Goal: Task Accomplishment & Management: Manage account settings

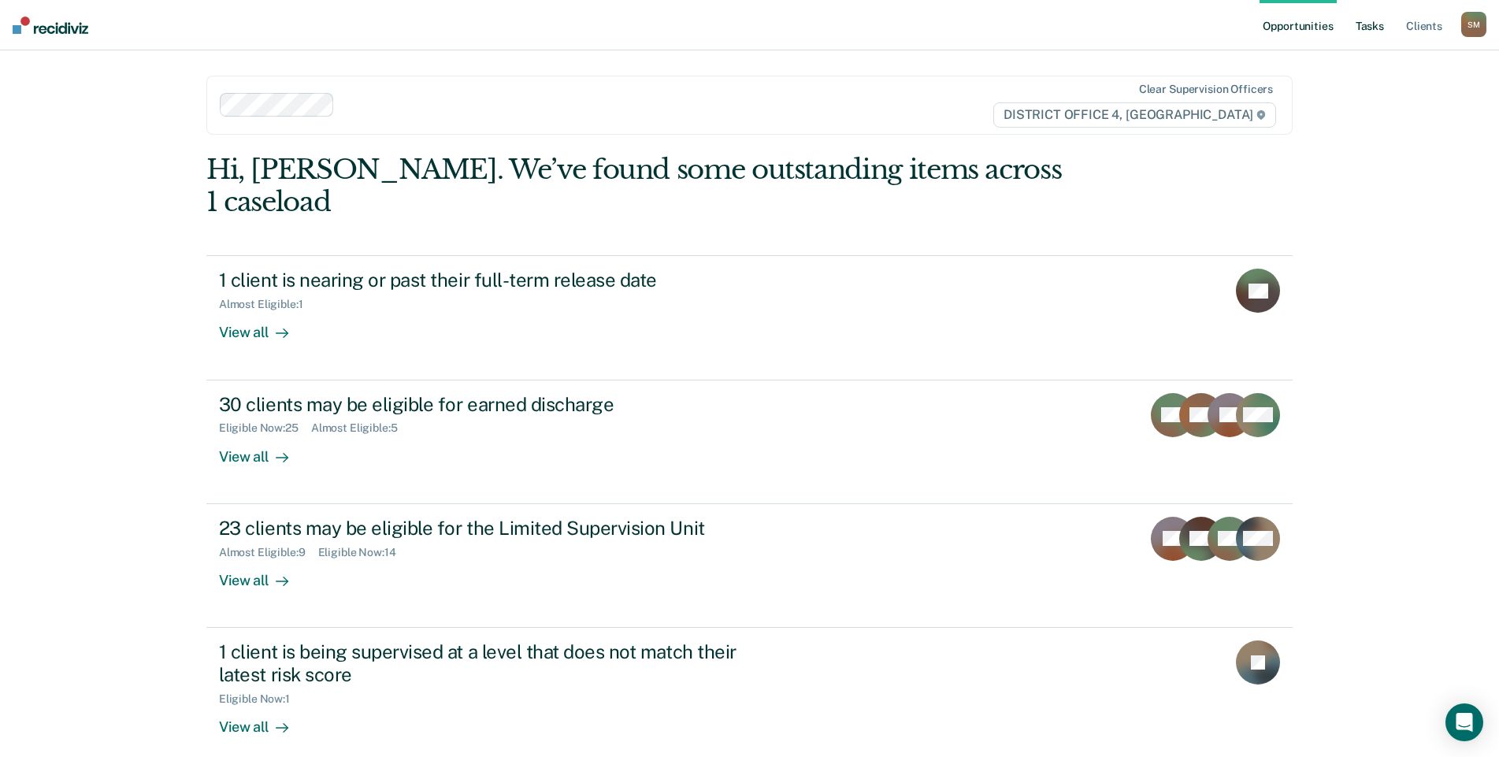
click at [1379, 26] on link "Tasks" at bounding box center [1370, 25] width 35 height 50
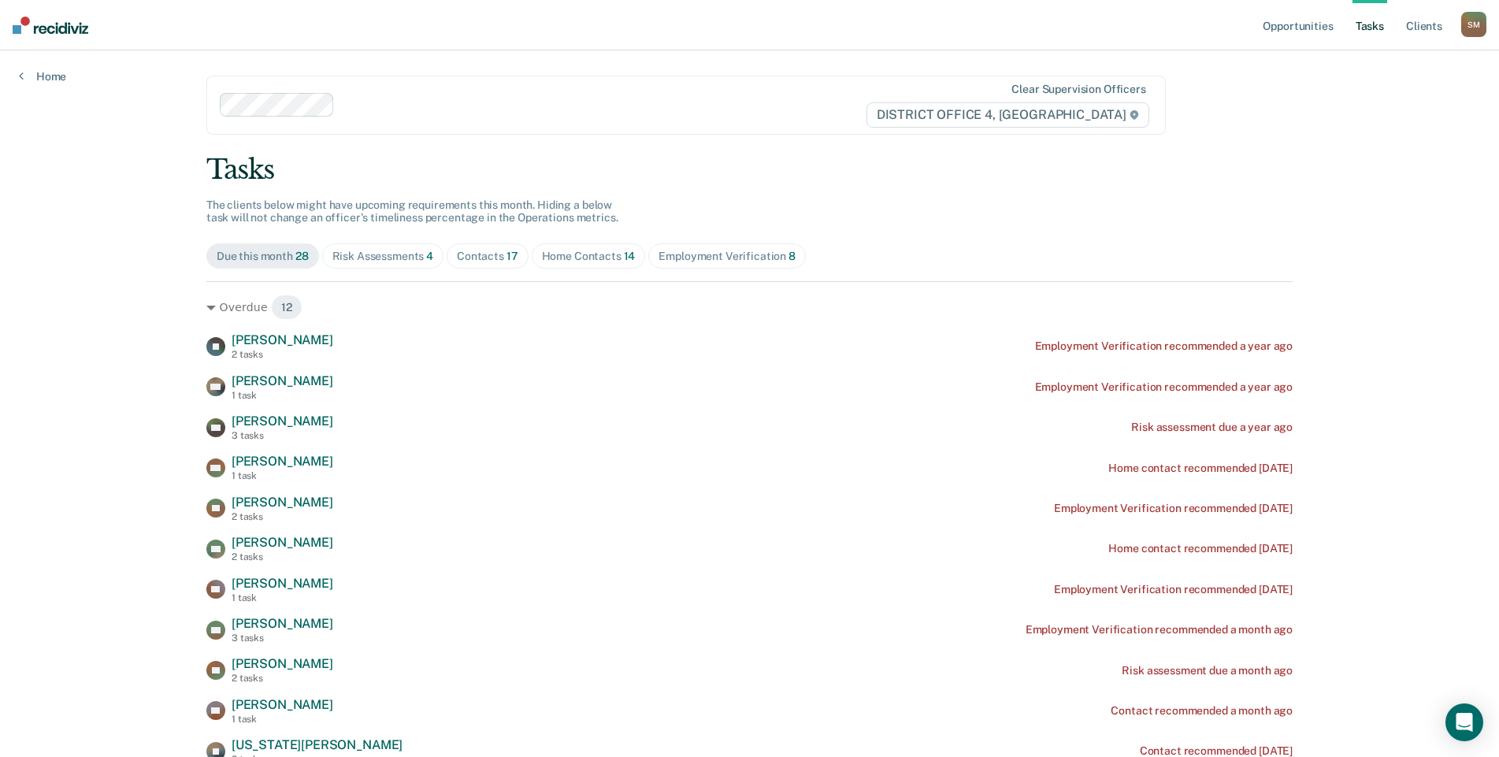
click at [403, 257] on div "Risk Assessments 4" at bounding box center [383, 256] width 102 height 13
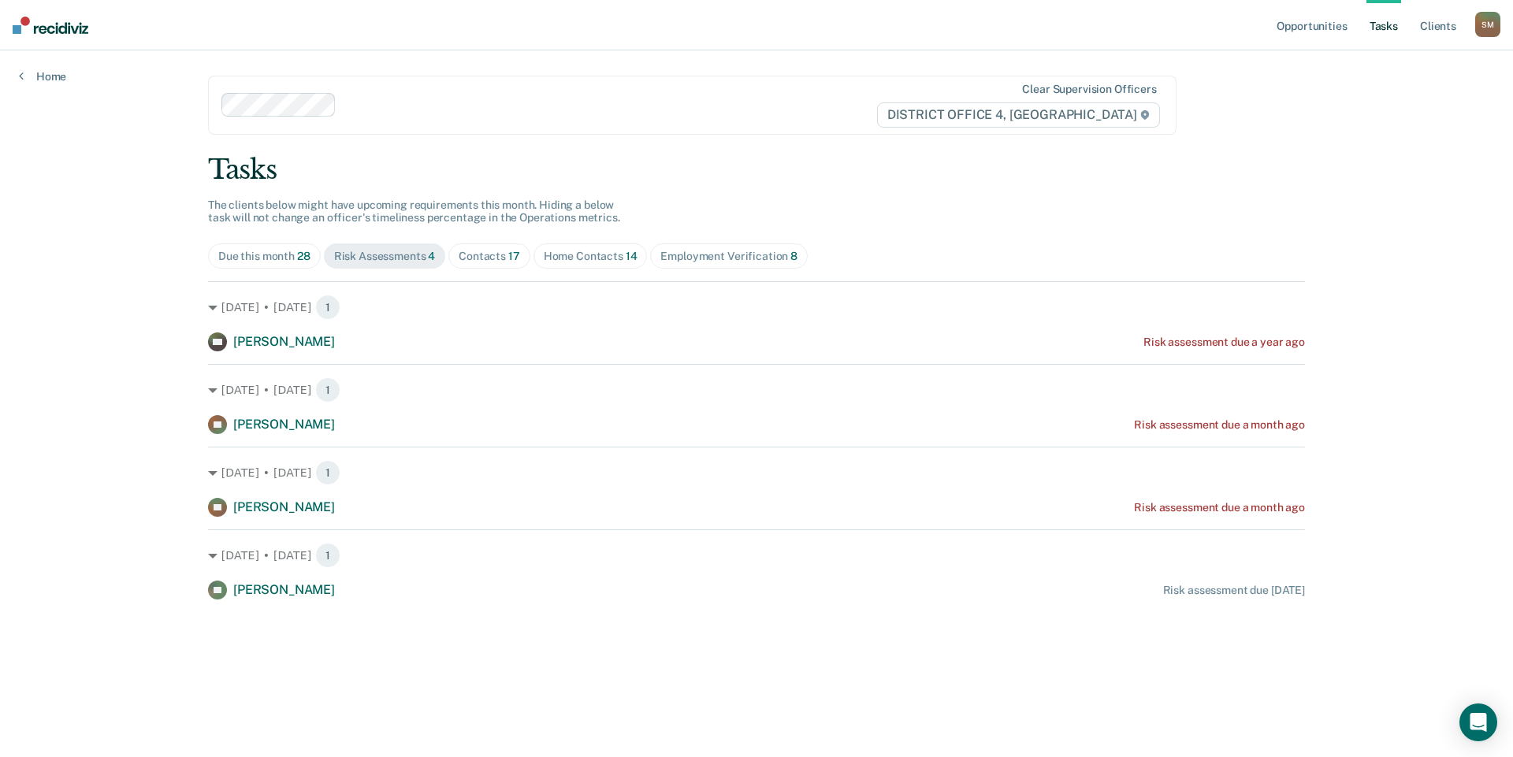
click at [479, 256] on div "Contacts 17" at bounding box center [489, 256] width 61 height 13
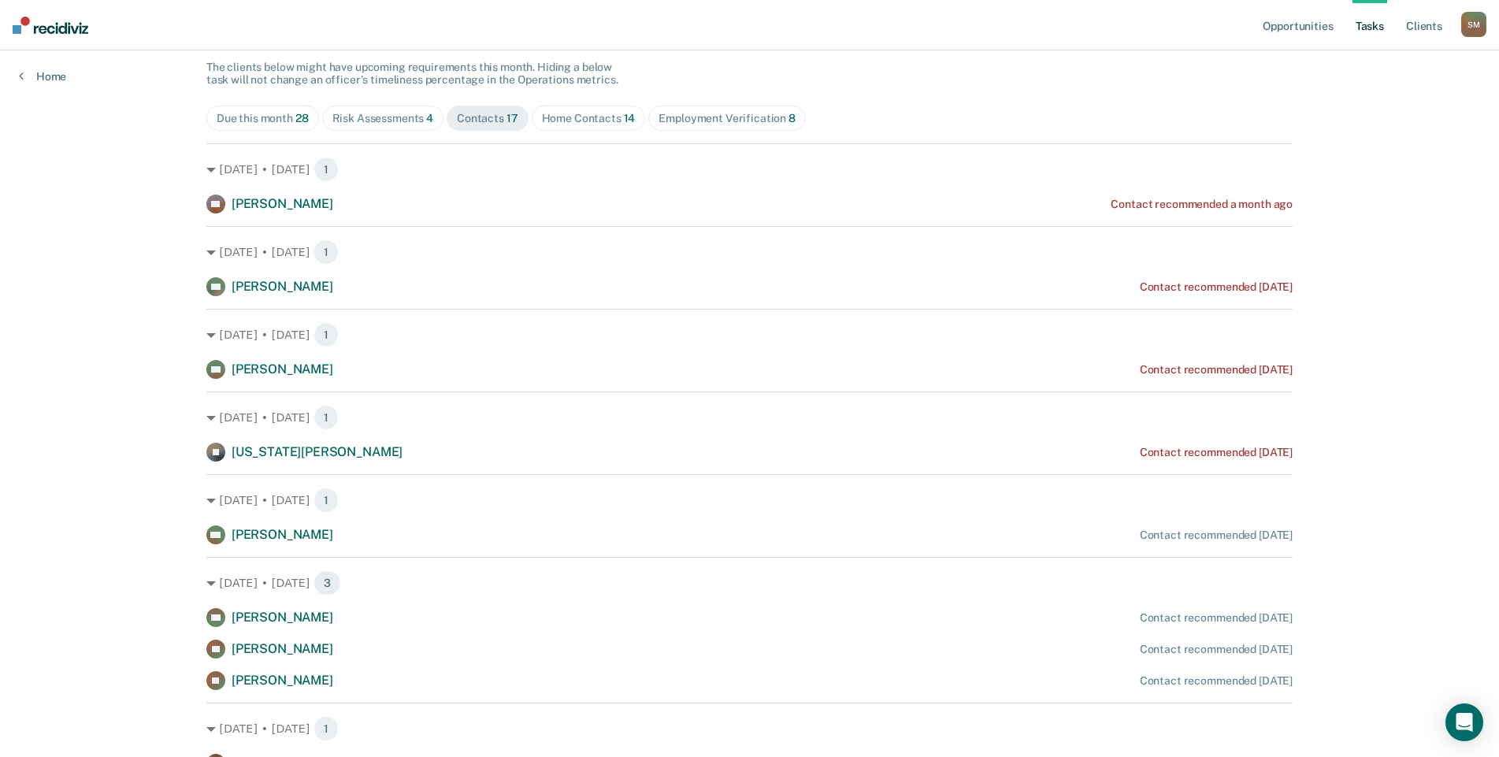
scroll to position [158, 0]
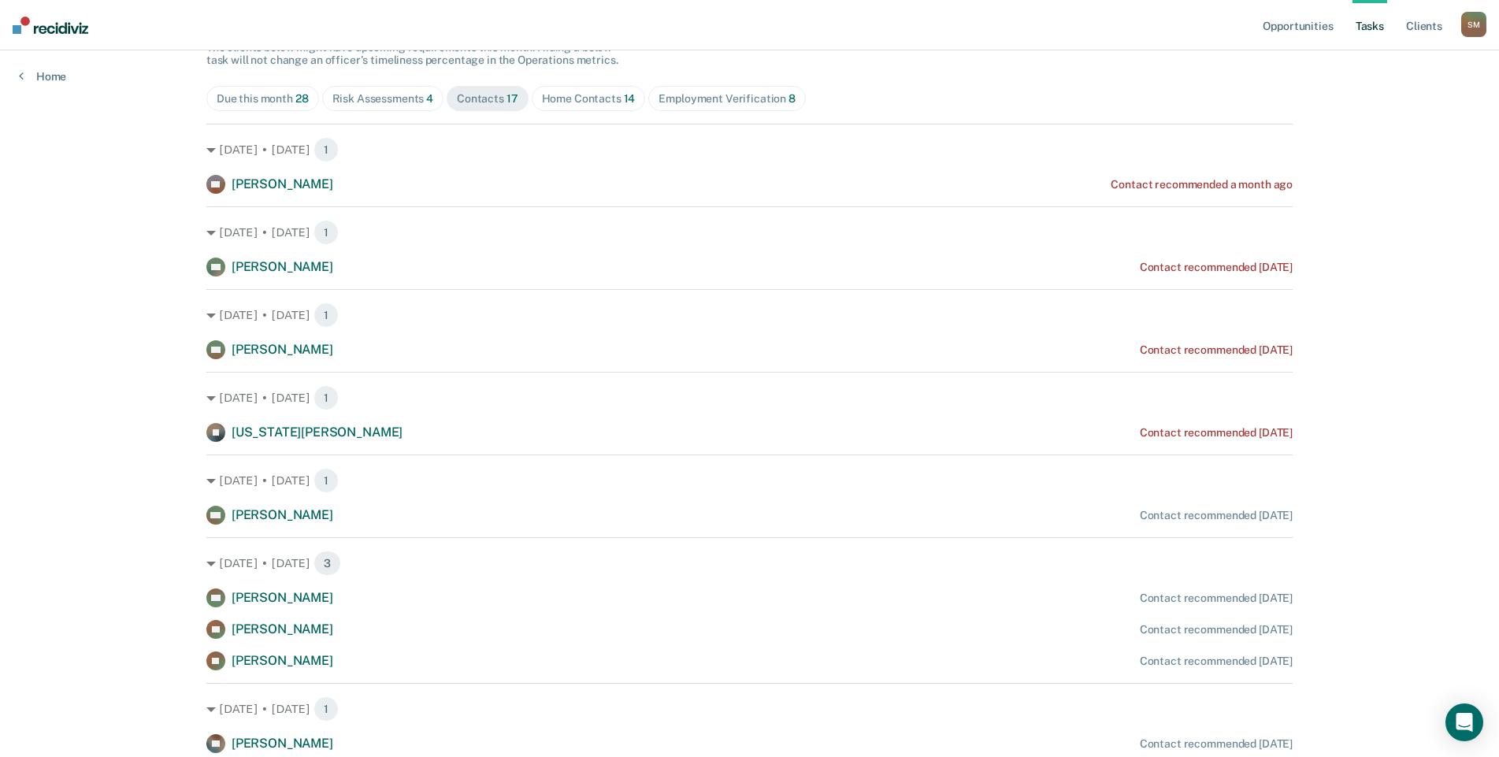
click at [401, 100] on div "Risk Assessments 4" at bounding box center [383, 98] width 102 height 13
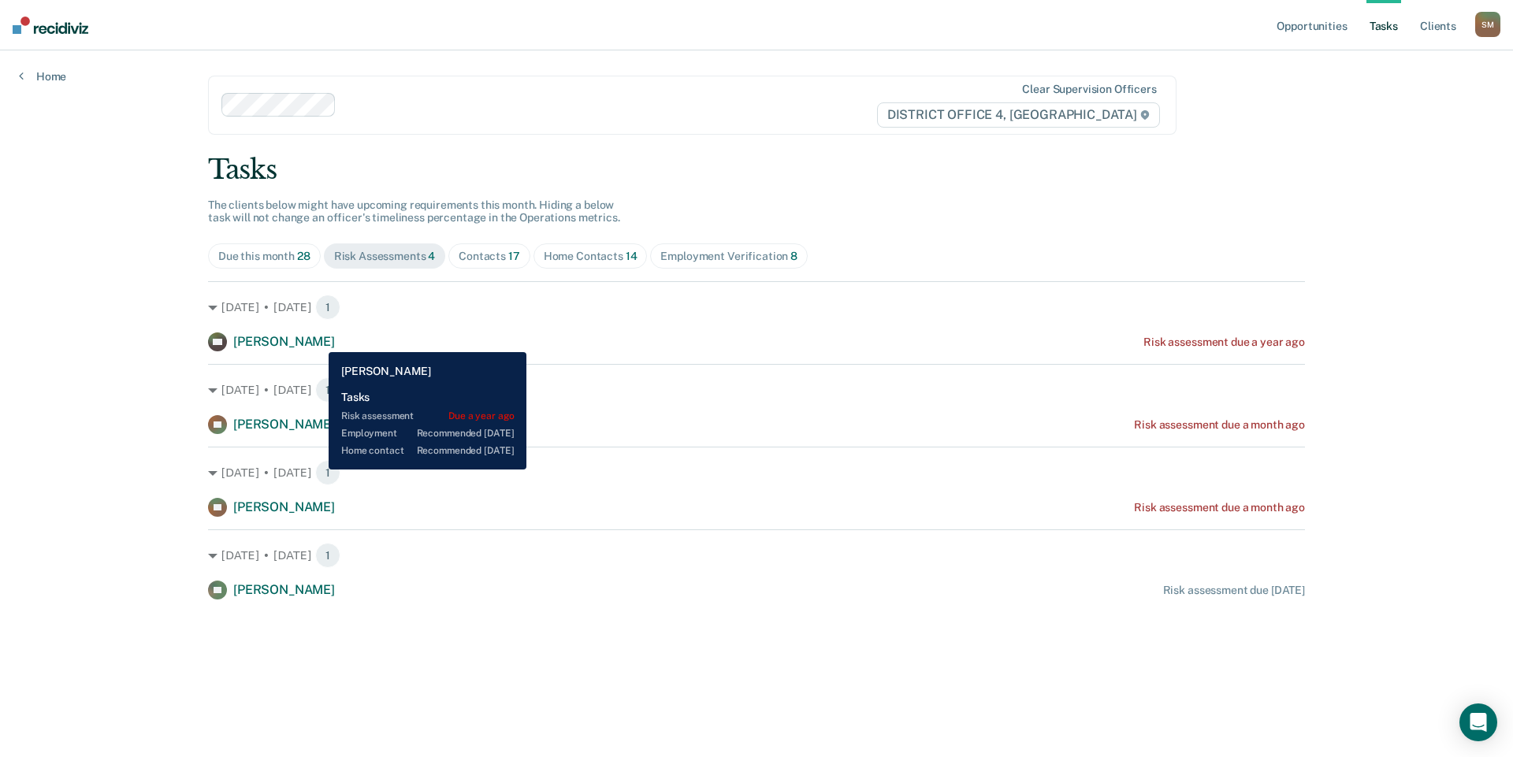
click at [317, 340] on span "[PERSON_NAME]" at bounding box center [284, 341] width 102 height 15
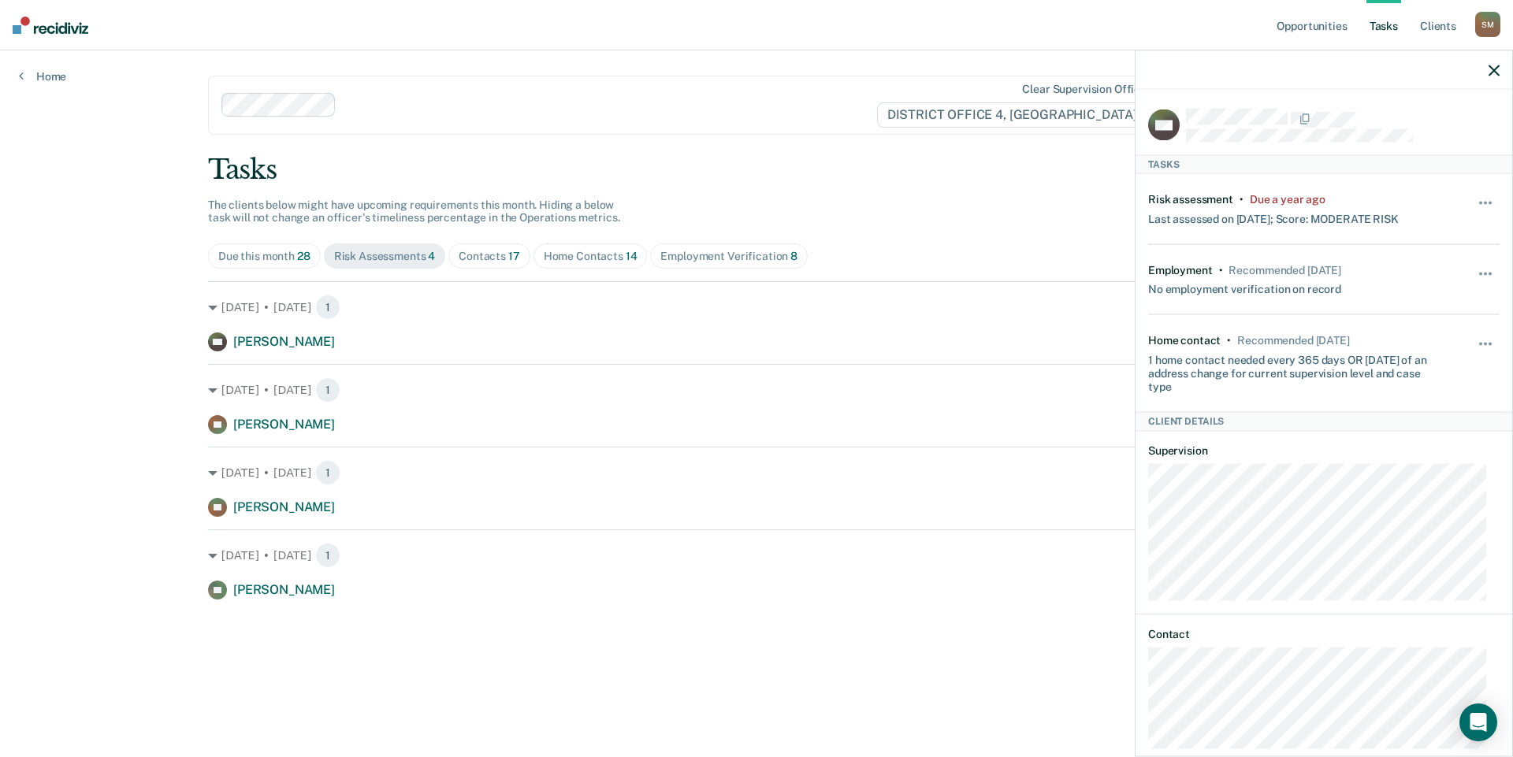
click at [1499, 69] on icon "button" at bounding box center [1493, 70] width 11 height 11
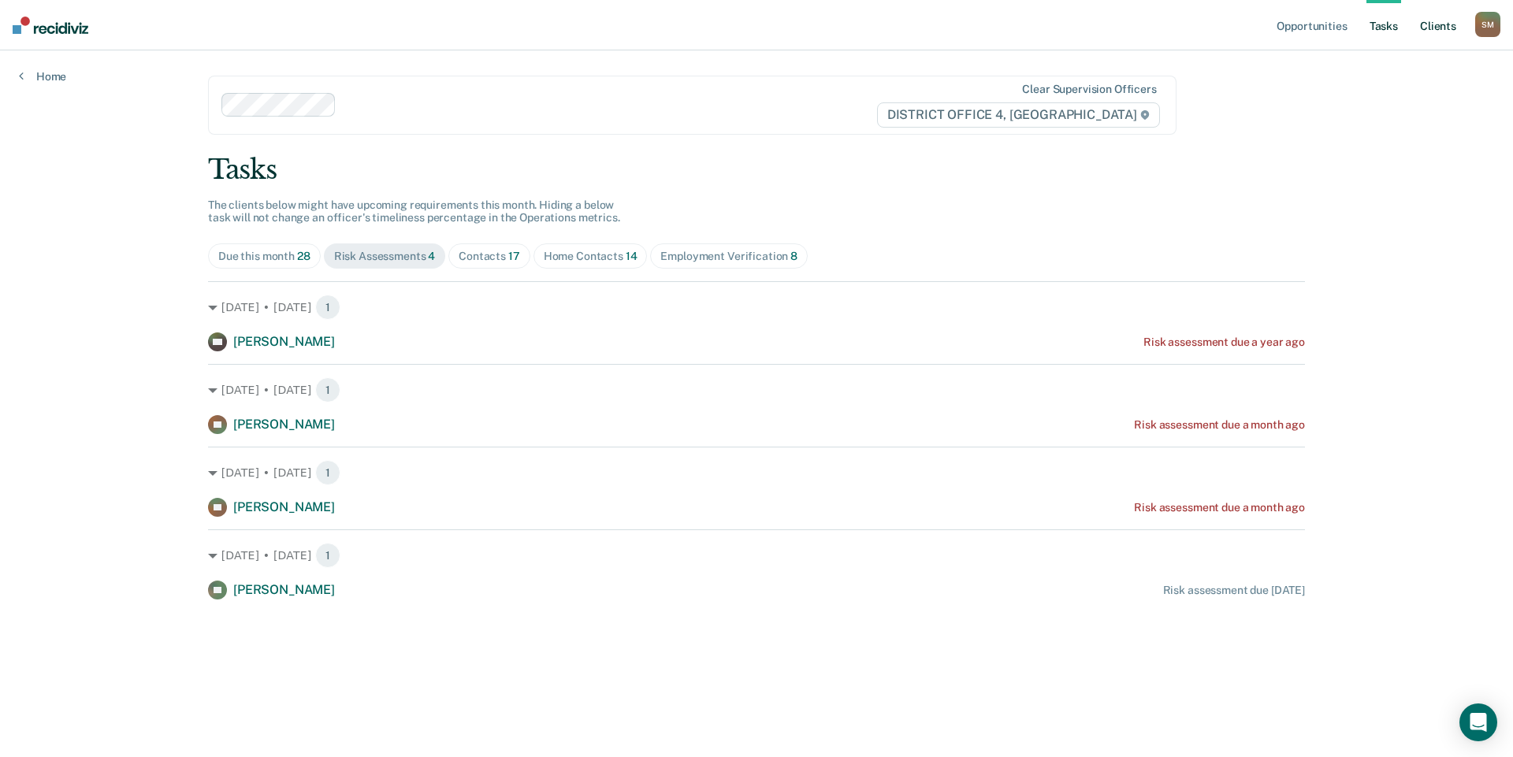
click at [1438, 27] on link "Client s" at bounding box center [1438, 25] width 43 height 50
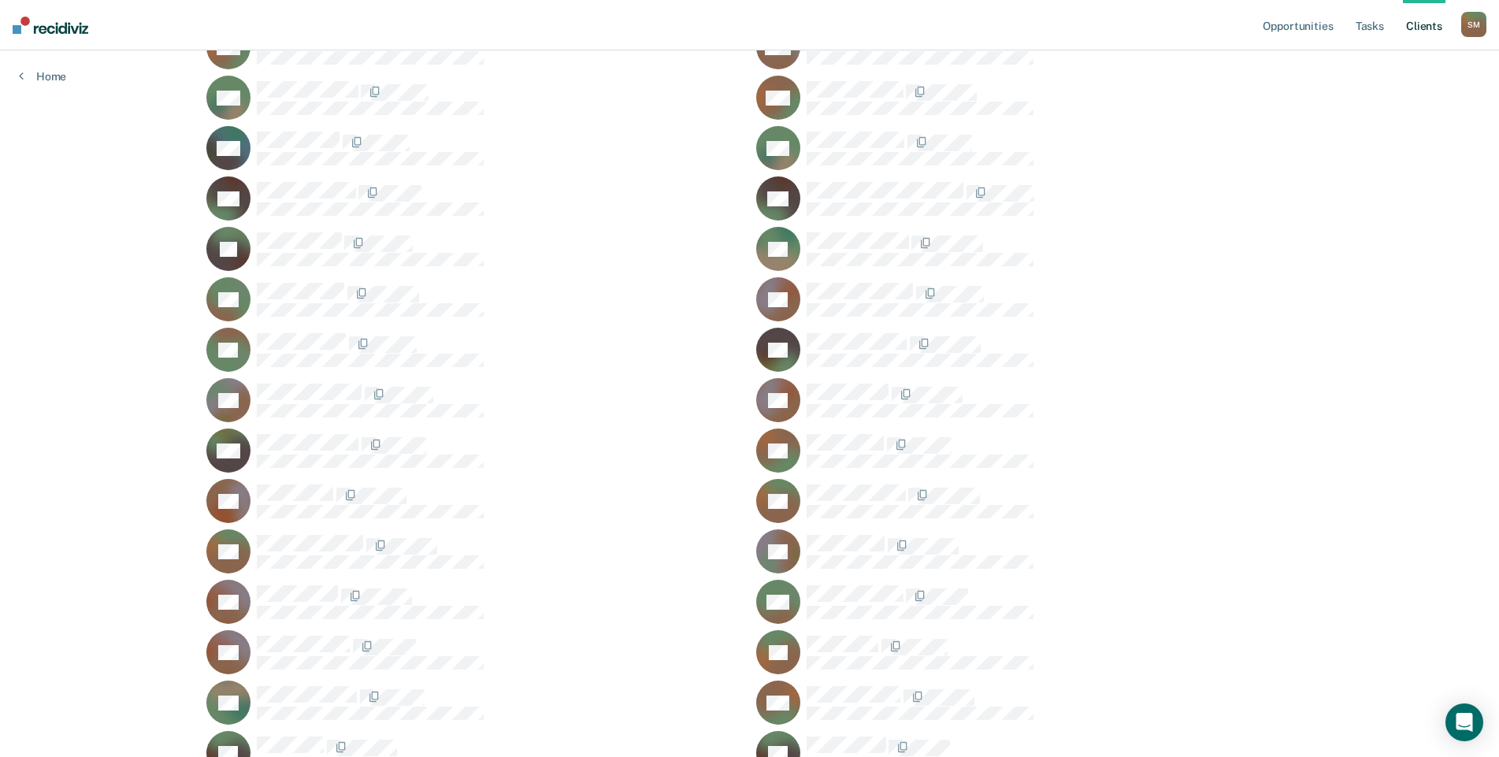
scroll to position [1049, 0]
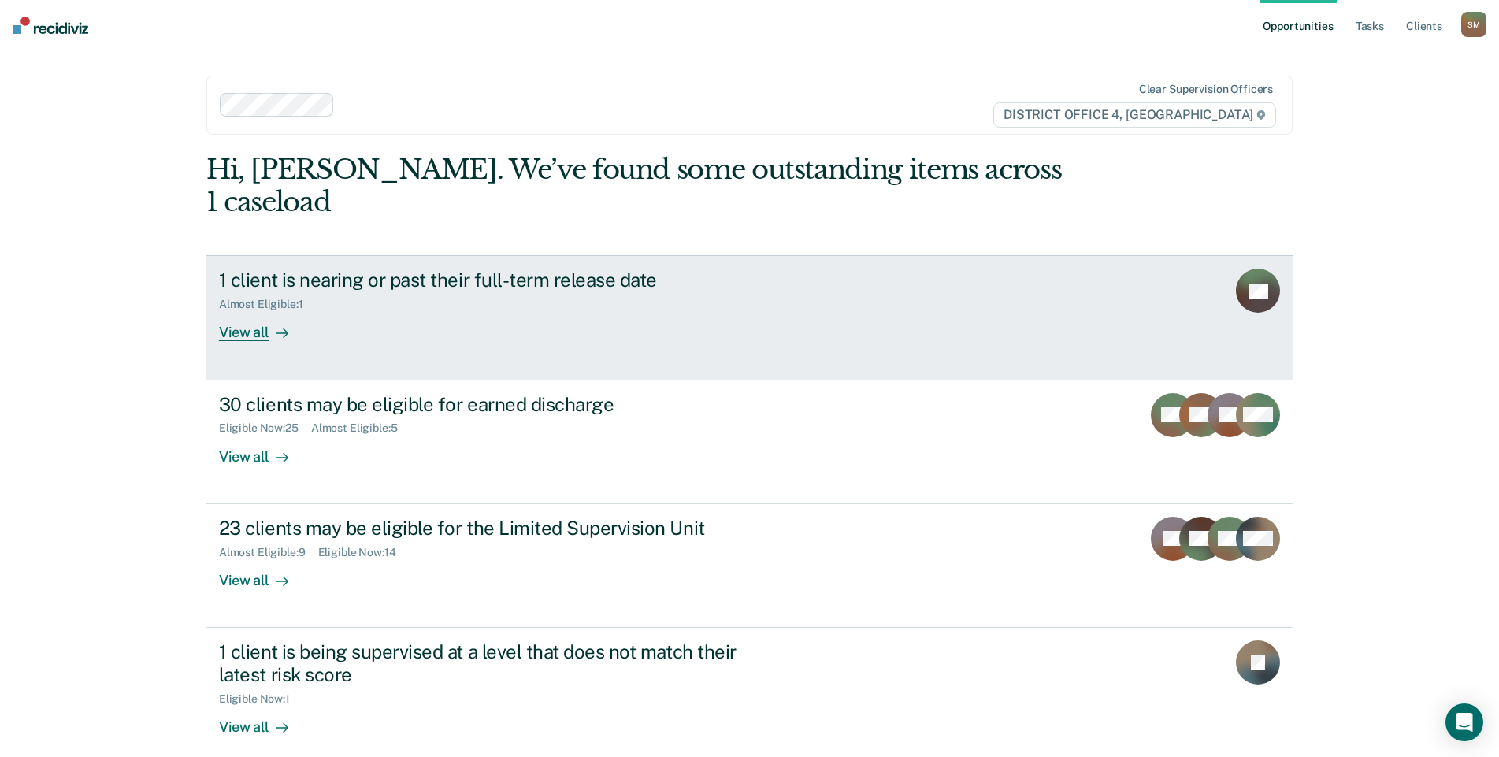
click at [471, 269] on div "1 client is nearing or past their full-term release date" at bounding box center [495, 280] width 553 height 23
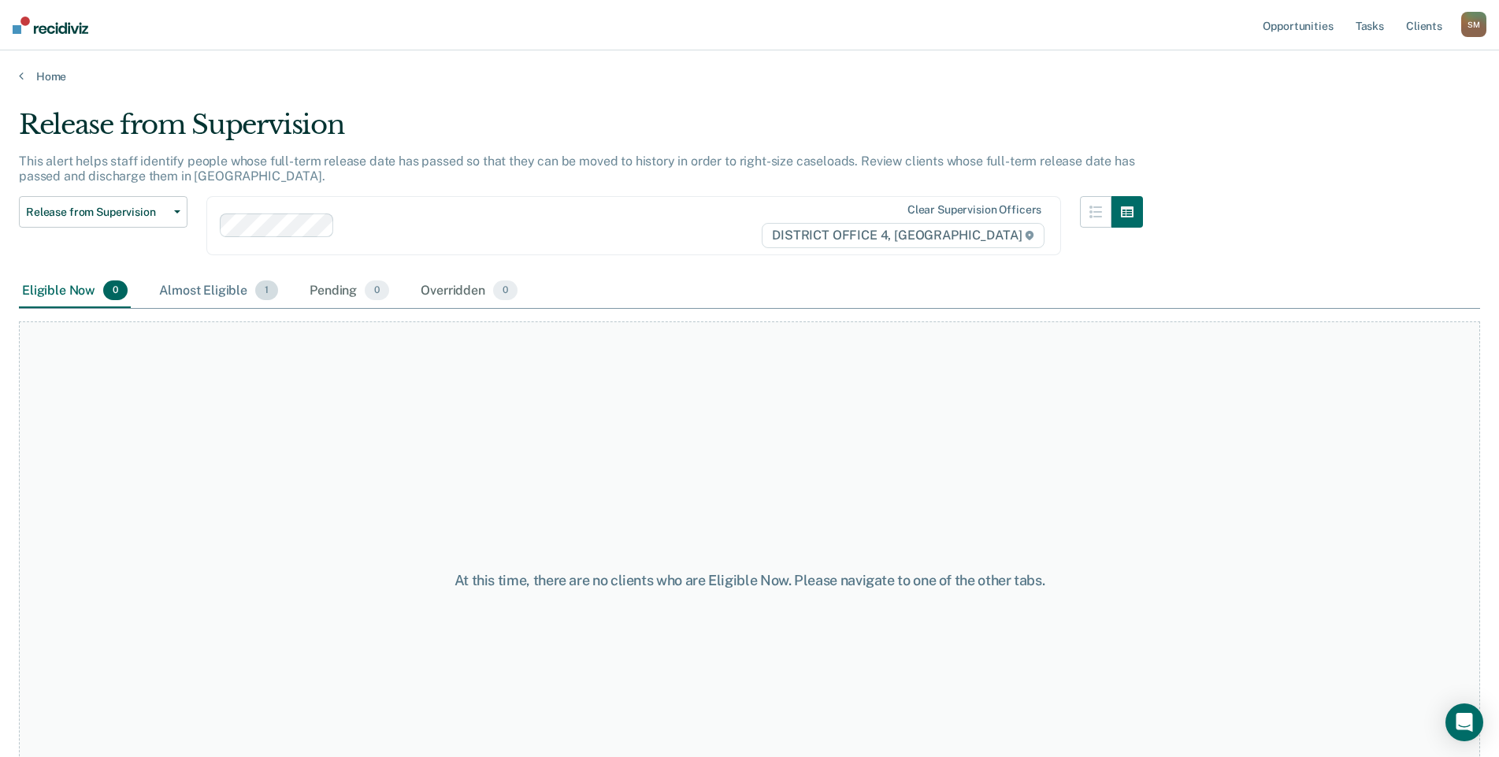
click at [216, 295] on div "Almost Eligible 1" at bounding box center [218, 291] width 125 height 35
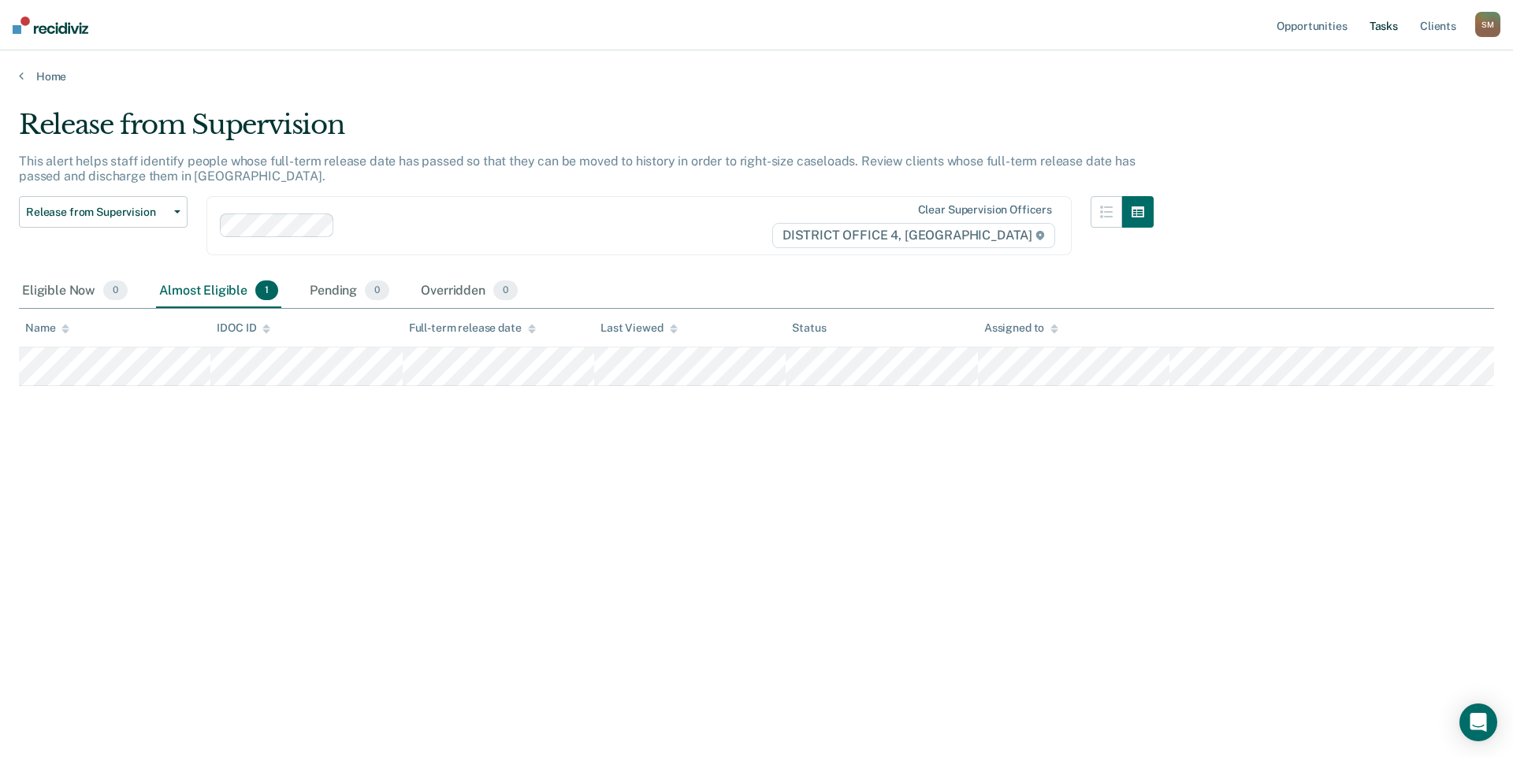
click at [1391, 28] on link "Tasks" at bounding box center [1383, 25] width 35 height 50
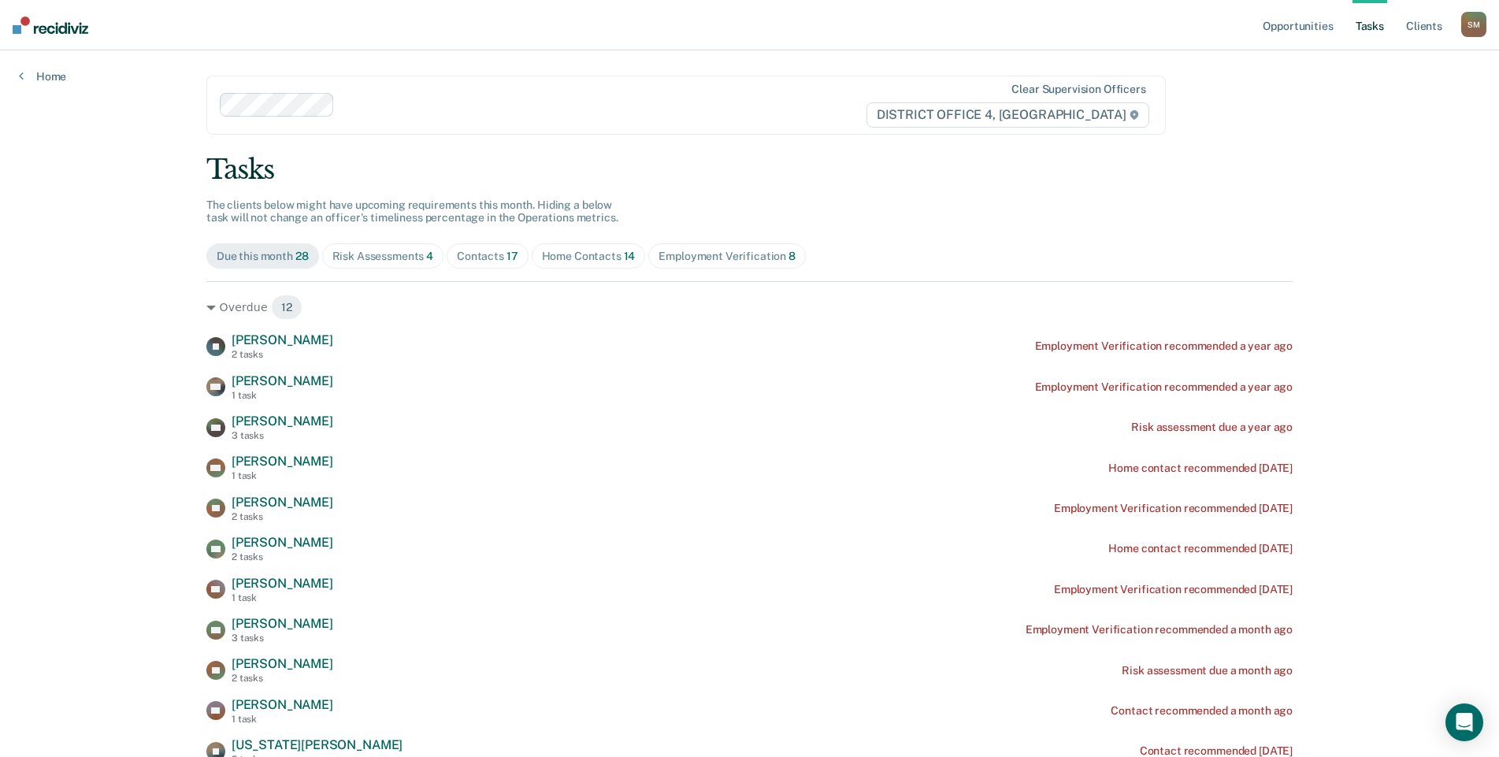
click at [391, 259] on div "Risk Assessments 4" at bounding box center [383, 256] width 102 height 13
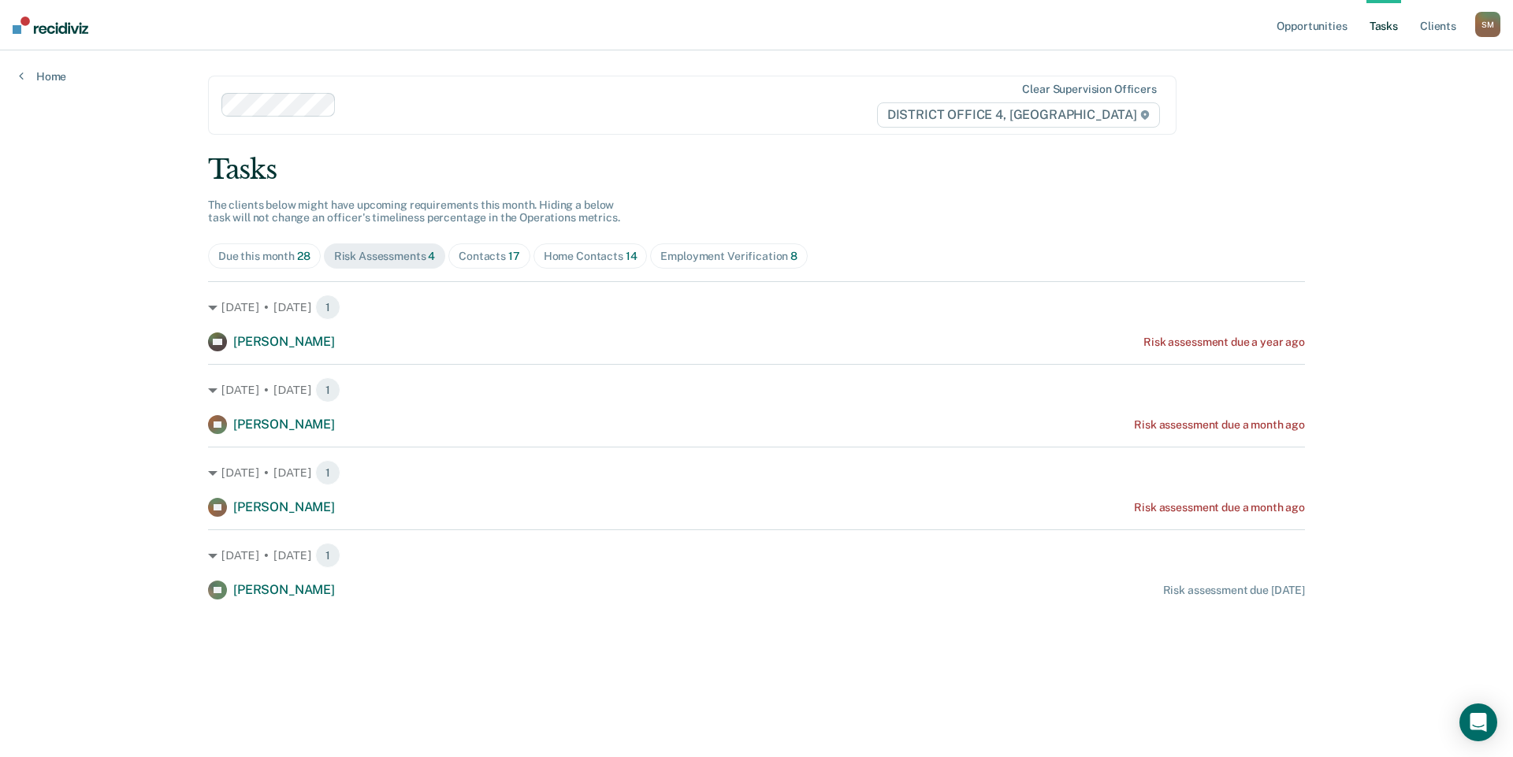
click at [498, 259] on div "Contacts 17" at bounding box center [489, 256] width 61 height 13
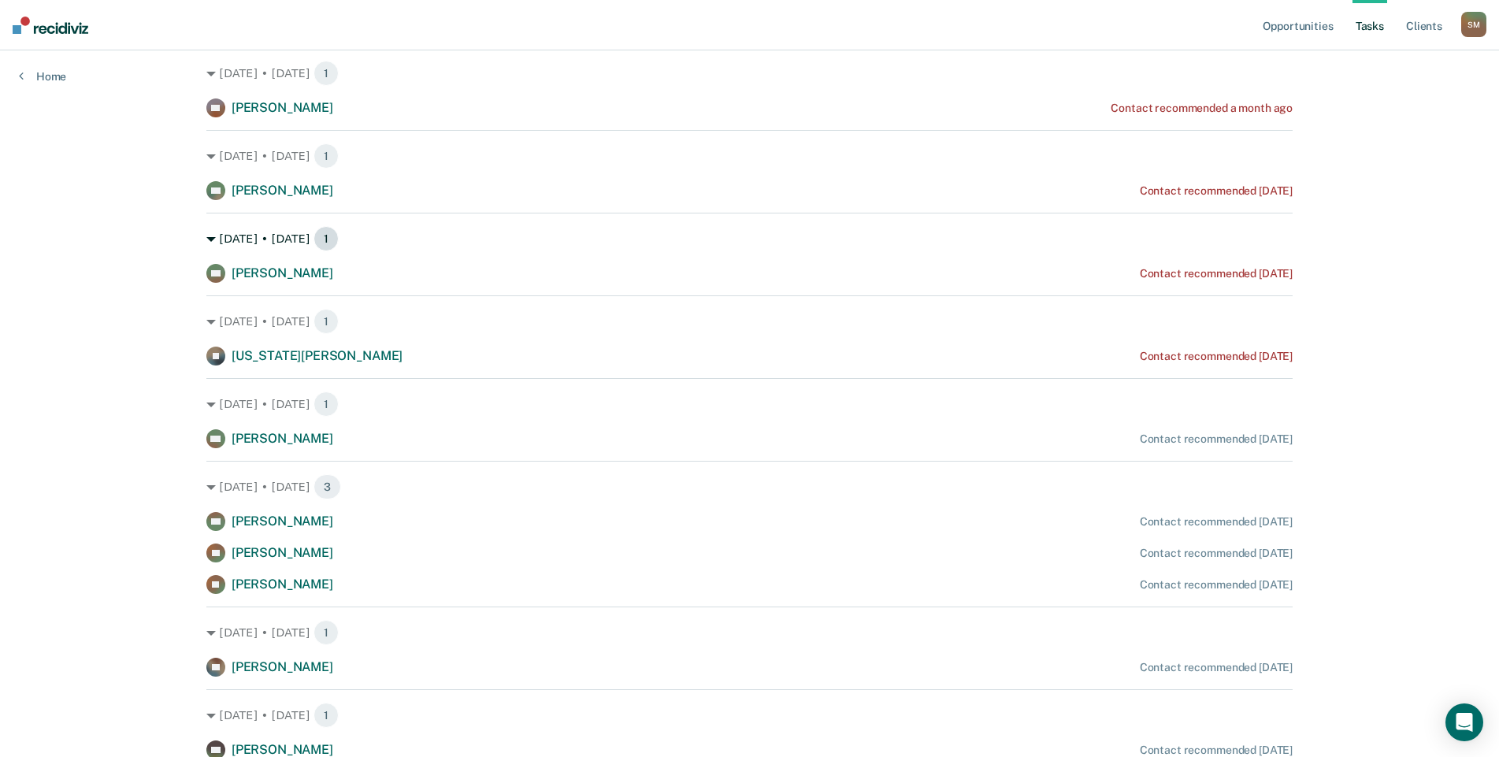
scroll to position [236, 0]
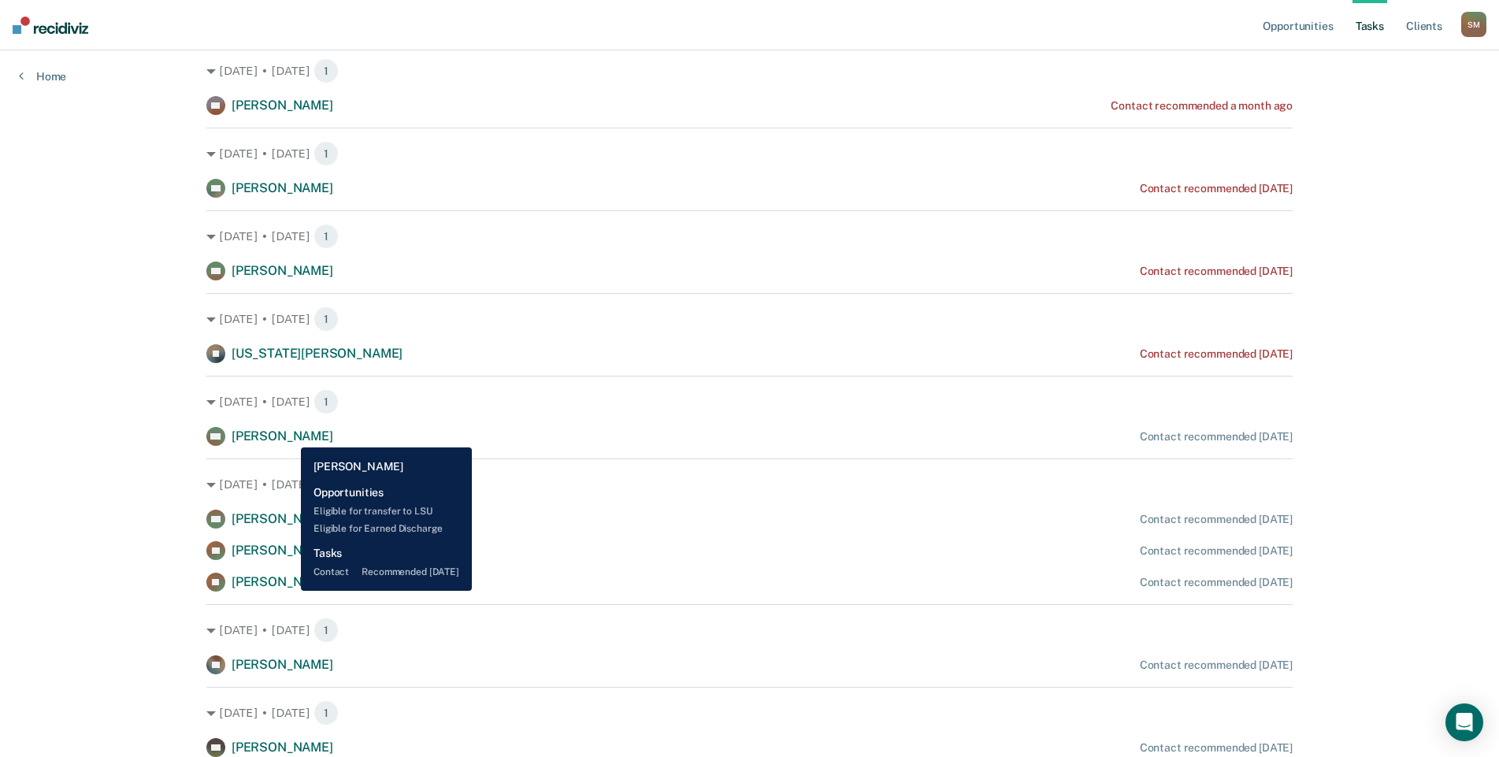
click at [289, 436] on span "[PERSON_NAME]" at bounding box center [283, 436] width 102 height 15
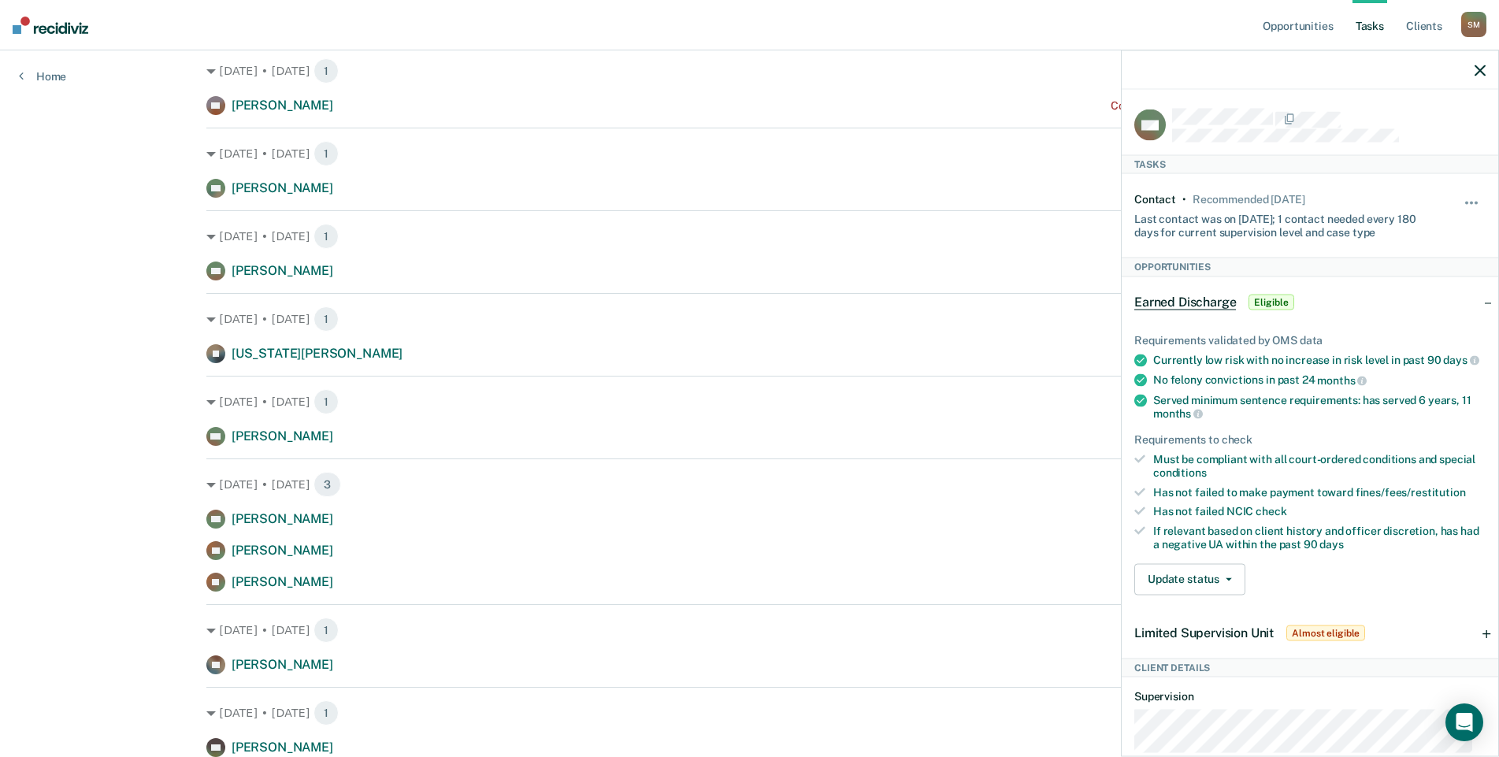
click at [740, 536] on div "BH Brandy Hubble Contact recommended in 3 days YR Yvette Rojas Contact recommen…" at bounding box center [749, 551] width 1087 height 82
click at [1480, 66] on icon "button" at bounding box center [1480, 70] width 11 height 11
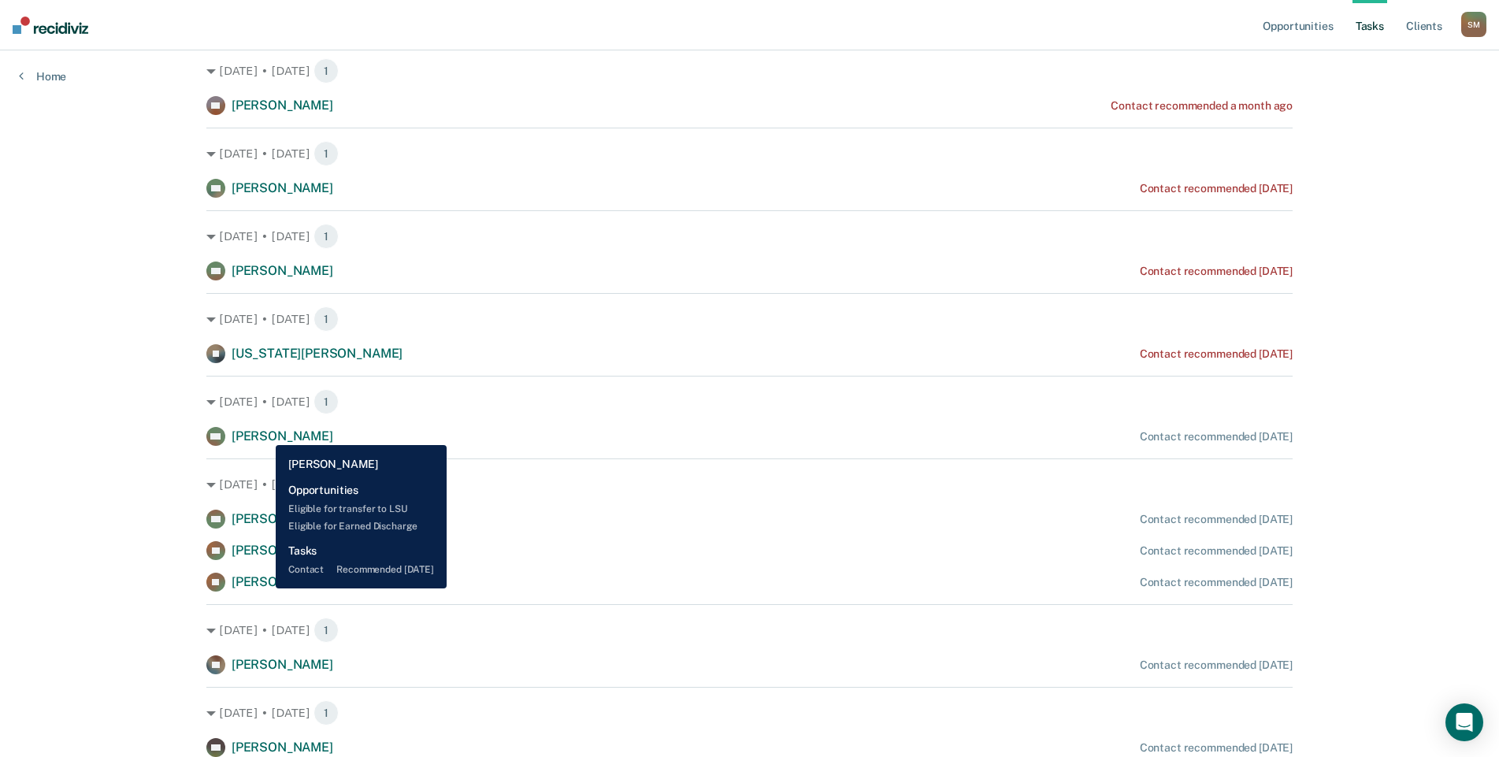
click at [264, 433] on span "[PERSON_NAME]" at bounding box center [283, 436] width 102 height 15
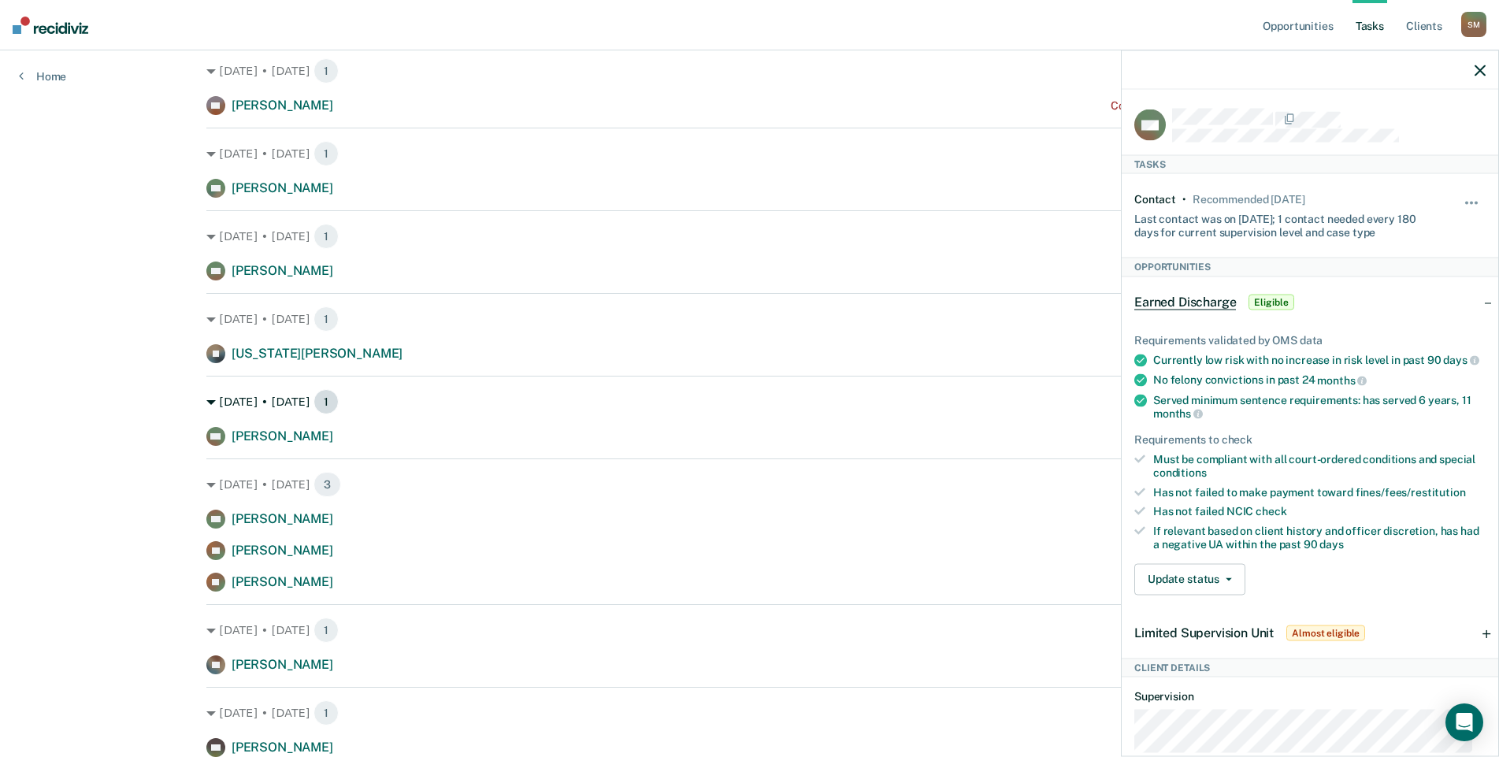
click at [831, 407] on div "Aug. 24 • Sunday 1" at bounding box center [749, 401] width 1087 height 25
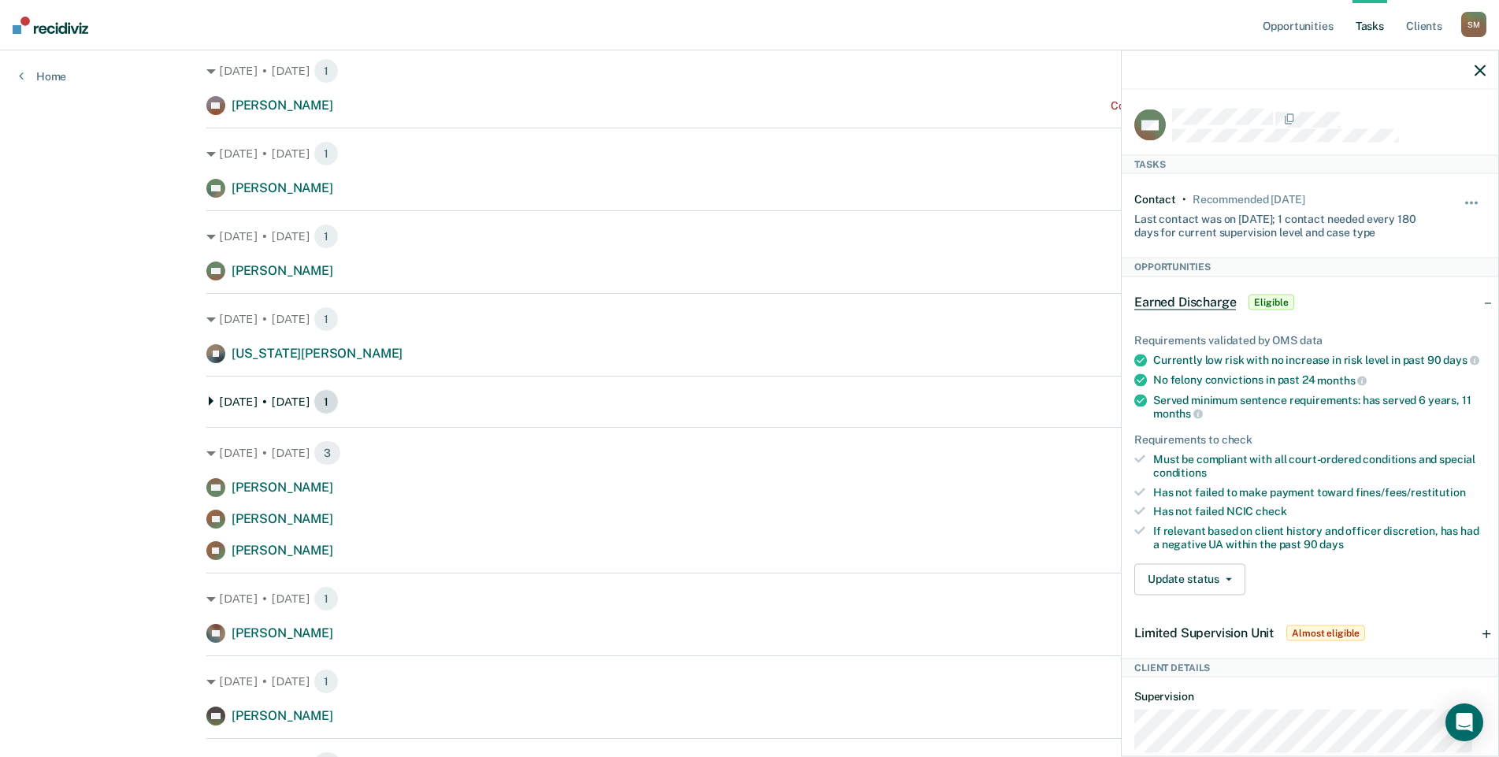
click at [834, 403] on div "Aug. 24 • Sunday 1" at bounding box center [749, 401] width 1087 height 25
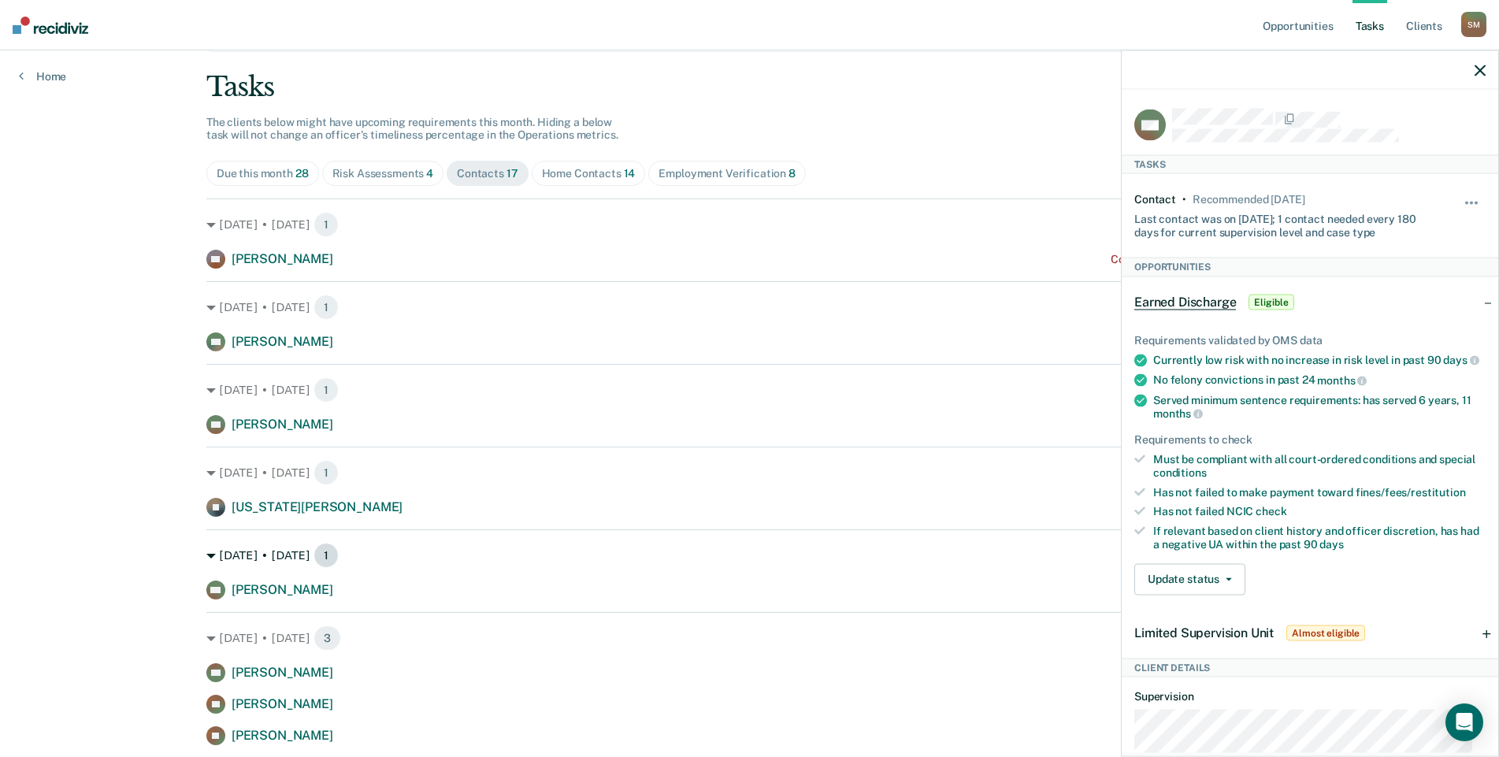
scroll to position [79, 0]
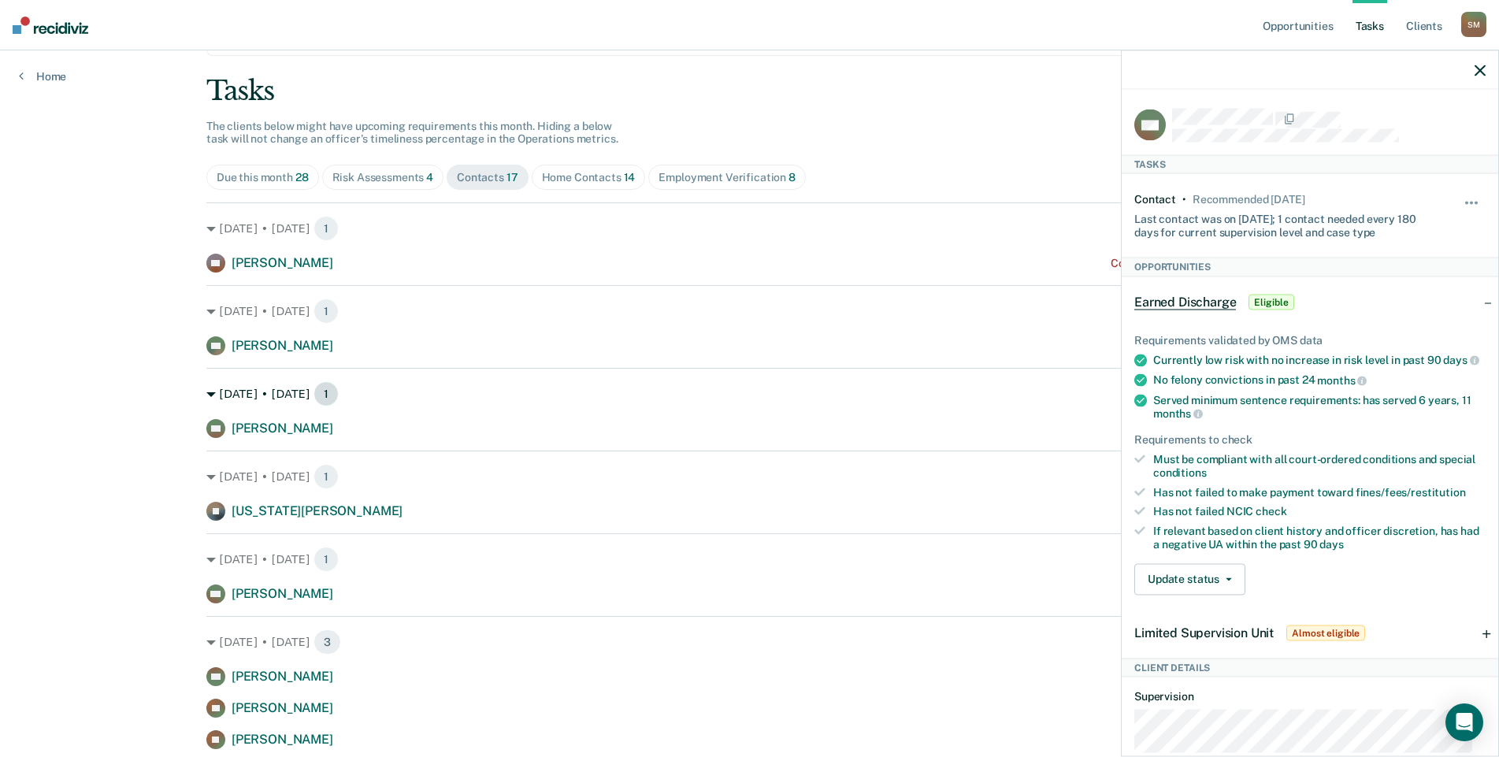
click at [908, 400] on div "Aug. 8 • Friday 1" at bounding box center [749, 393] width 1087 height 25
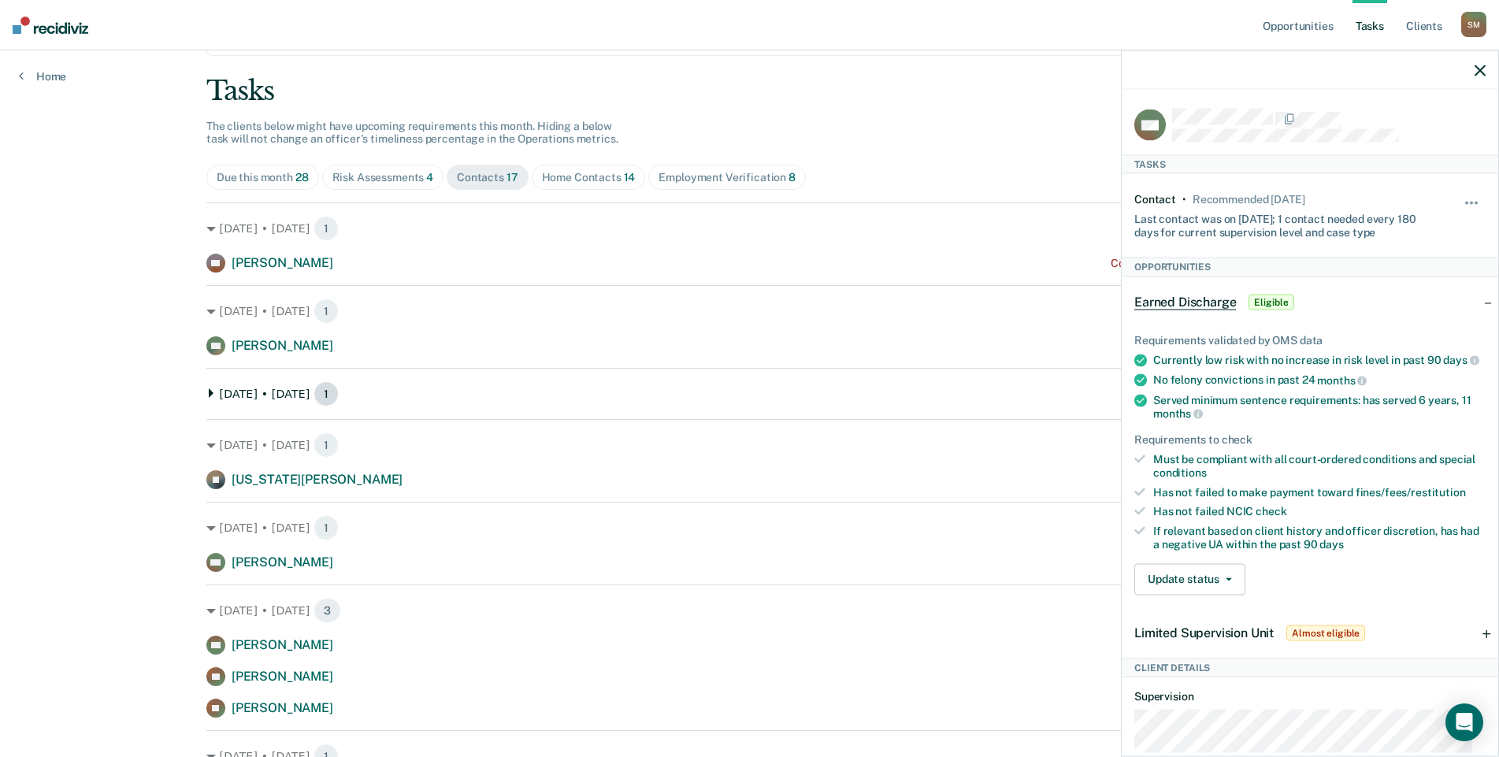
click at [908, 399] on div "Aug. 8 • Friday 1" at bounding box center [749, 393] width 1087 height 25
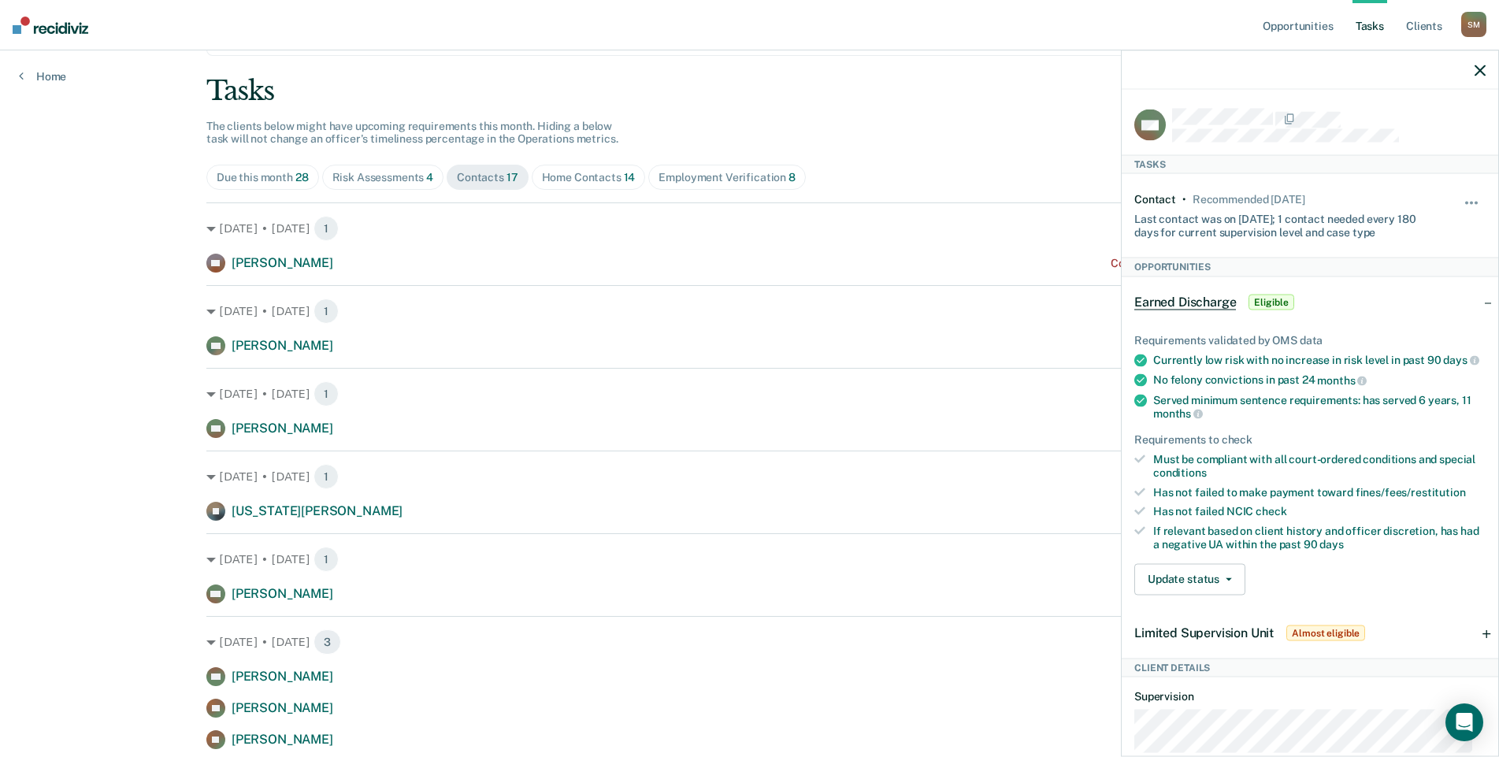
click at [1477, 67] on icon "button" at bounding box center [1480, 70] width 11 height 11
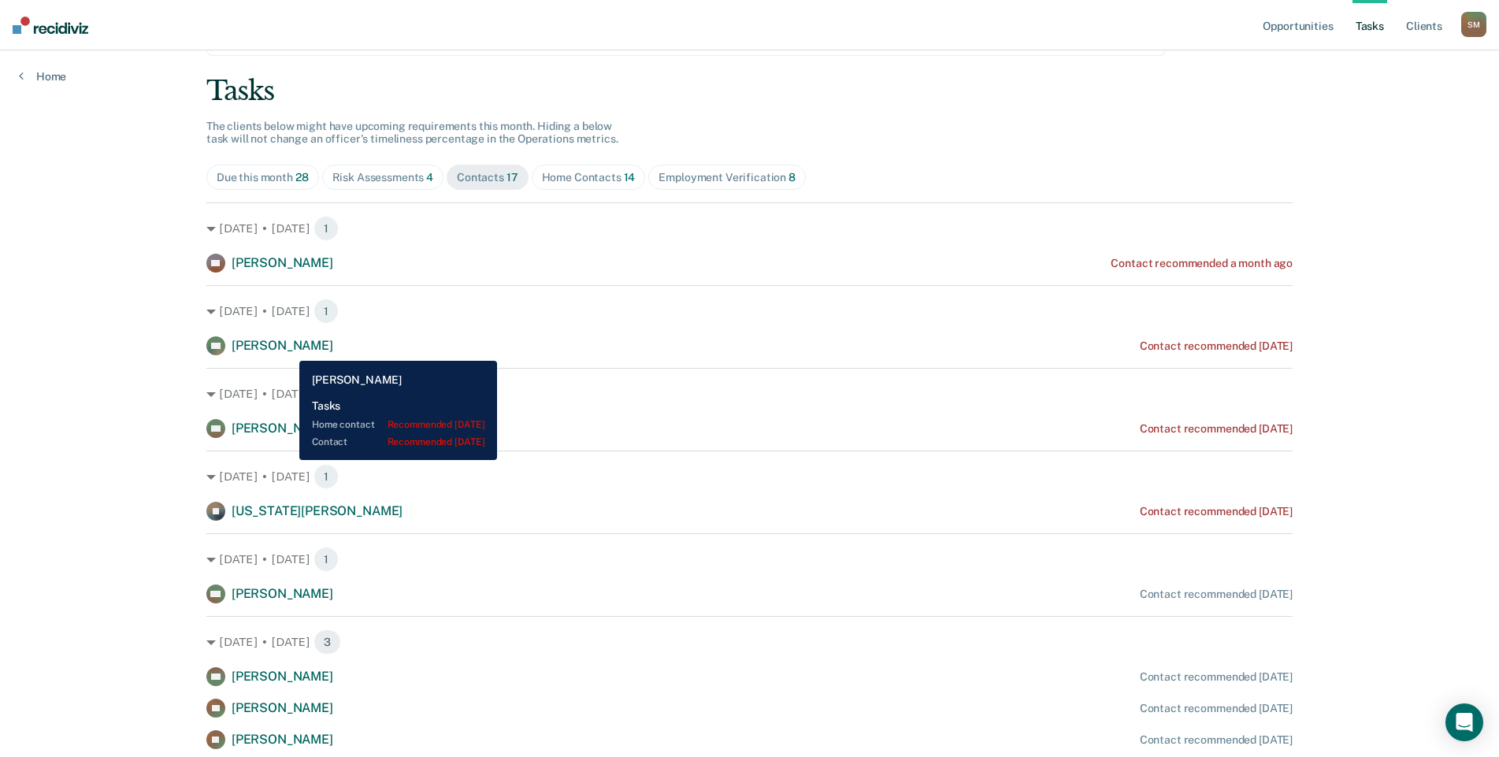
click at [288, 349] on span "[PERSON_NAME]" at bounding box center [283, 345] width 102 height 15
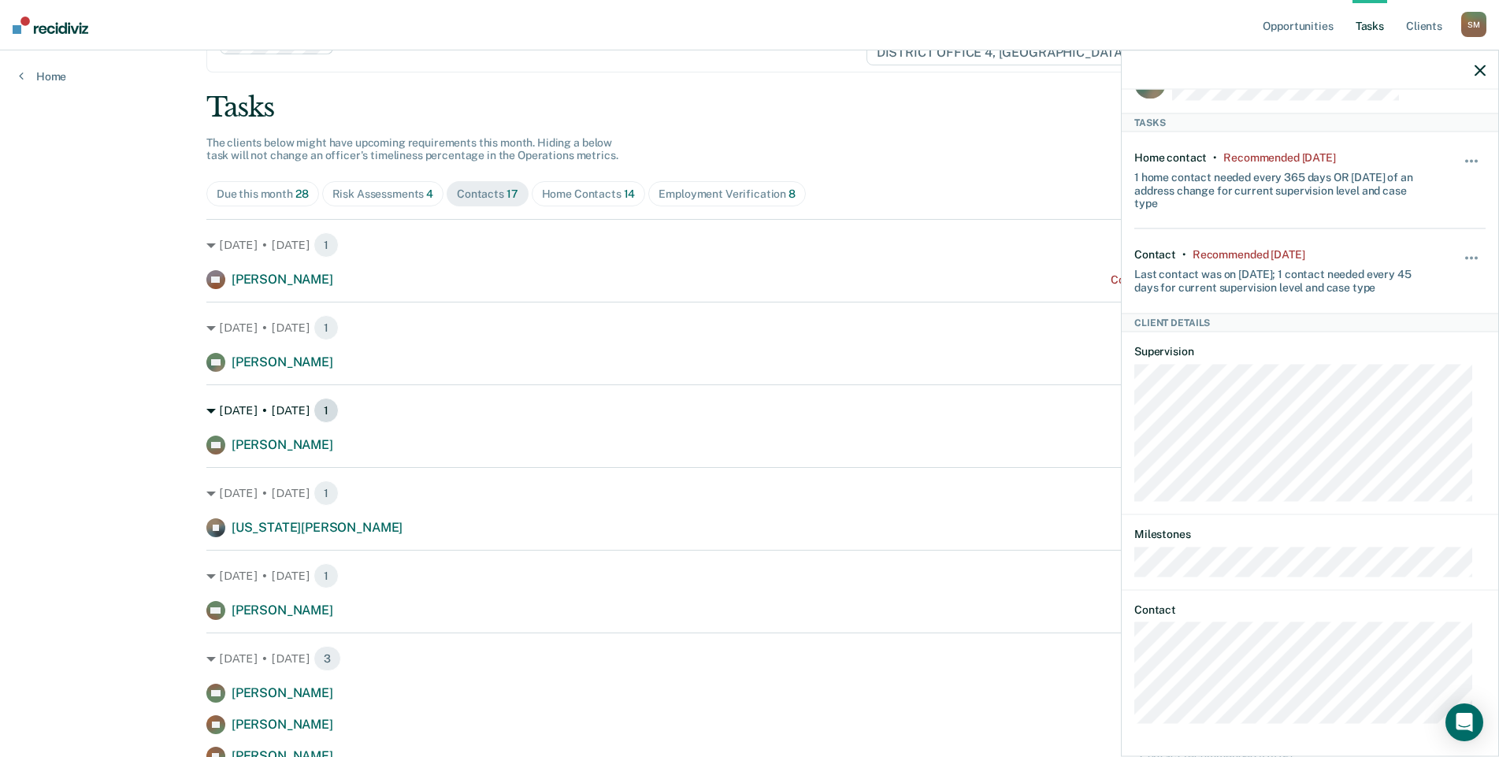
scroll to position [0, 0]
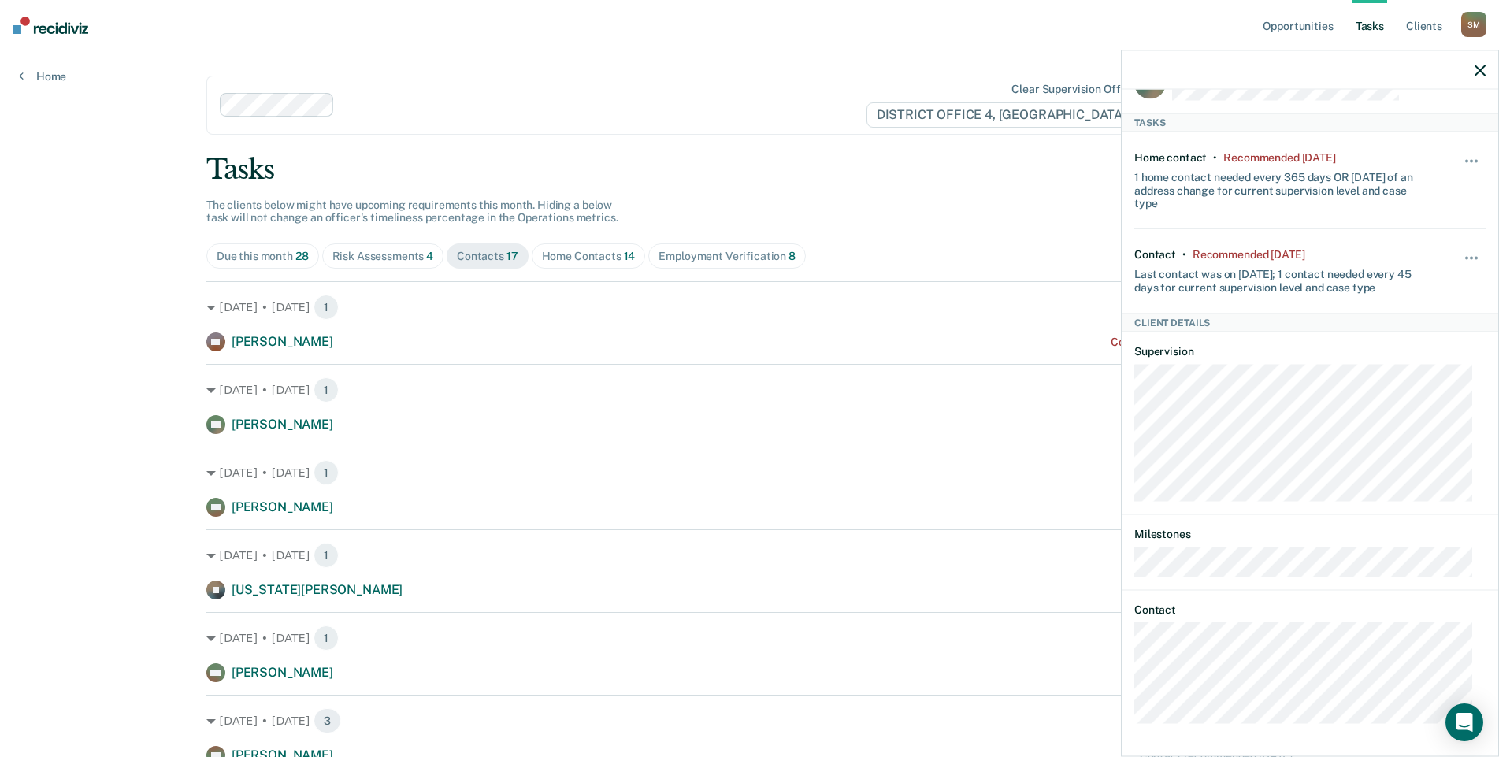
click at [472, 258] on div "Contacts 17" at bounding box center [487, 256] width 61 height 13
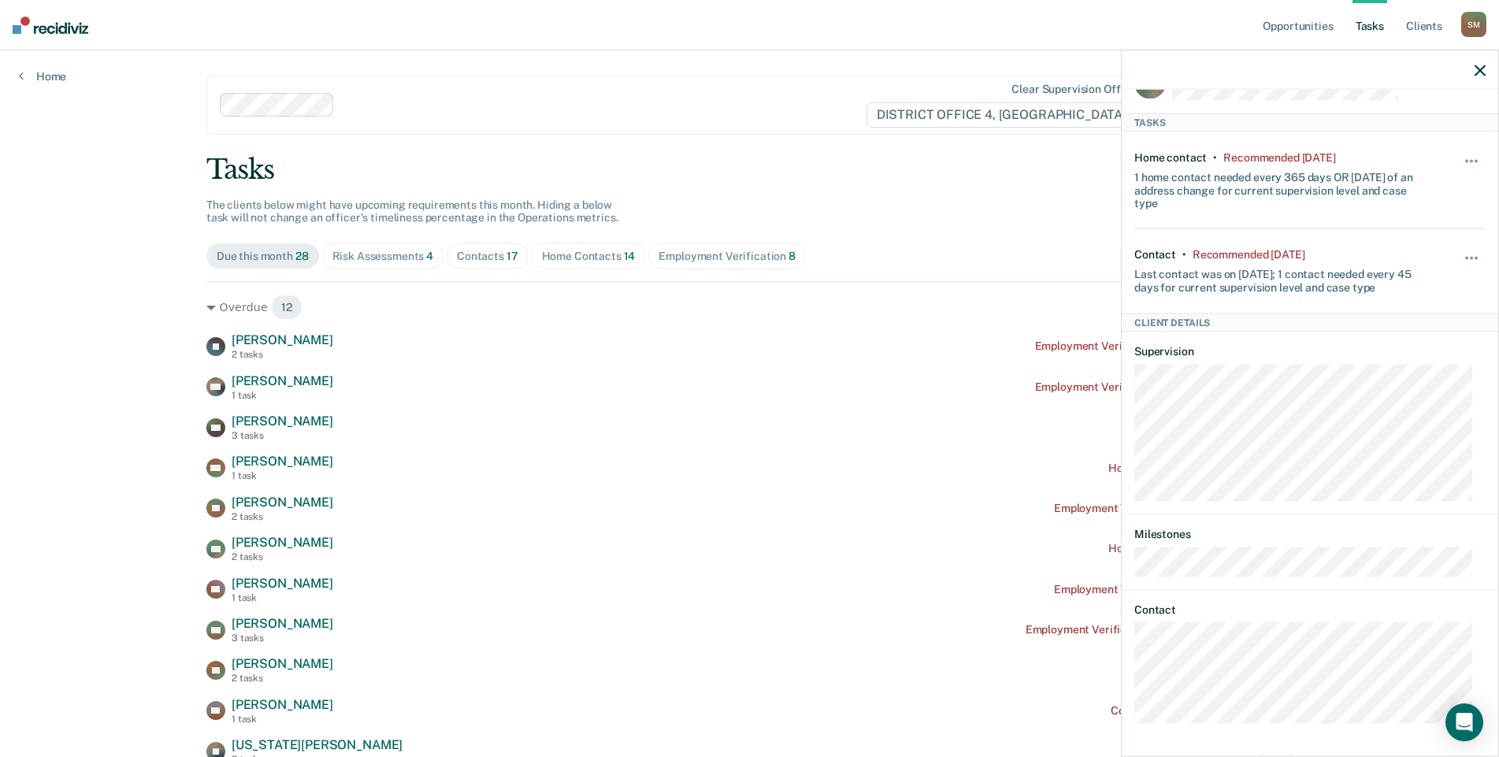
click at [1484, 68] on icon "button" at bounding box center [1480, 70] width 11 height 11
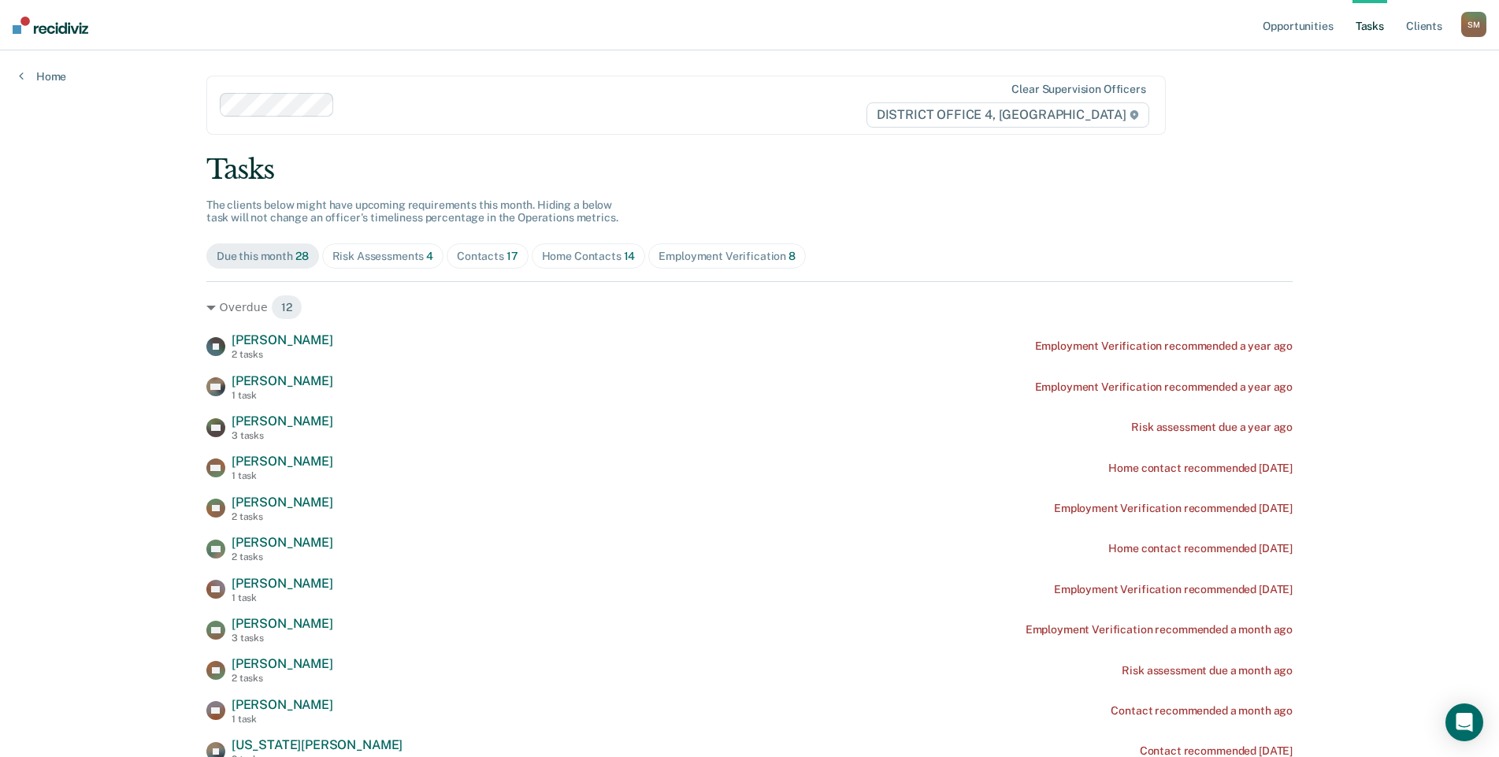
click at [491, 257] on div "Contacts 17" at bounding box center [487, 256] width 61 height 13
